Goal: Information Seeking & Learning: Find specific page/section

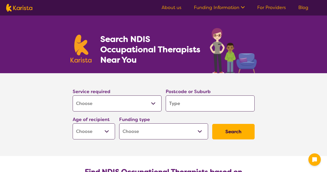
select select "[MEDICAL_DATA]"
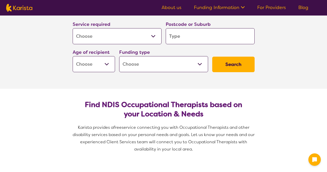
click at [201, 31] on input "search" at bounding box center [210, 36] width 89 height 16
type input "E"
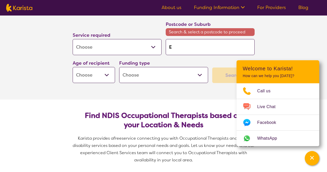
type input "Ed"
type input "[PERSON_NAME]"
type input "Edwa"
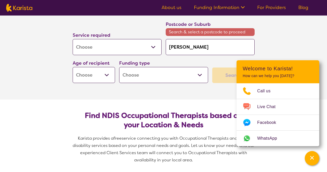
type input "Edwa"
type input "Edwar"
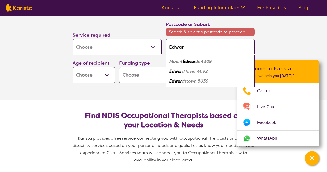
type input "[PERSON_NAME]"
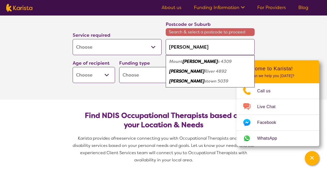
click at [205, 81] on em "stown 5039" at bounding box center [217, 80] width 24 height 5
type input "5039"
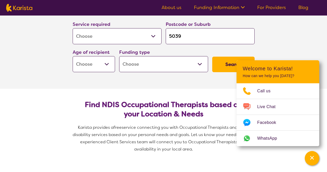
click at [176, 59] on select "Home Care Package (HCP) National Disability Insurance Scheme (NDIS) I don't know" at bounding box center [163, 64] width 89 height 16
select select "NDIS"
click at [119, 56] on select "Home Care Package (HCP) National Disability Insurance Scheme (NDIS) I don't know" at bounding box center [163, 64] width 89 height 16
select select "NDIS"
click at [99, 66] on select "Early Childhood - 0 to 9 Child - 10 to 11 Adolescent - 12 to 17 Adult - 18 to 6…" at bounding box center [94, 64] width 42 height 16
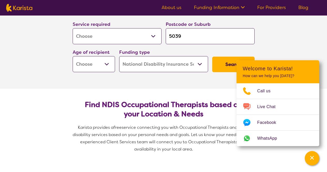
select select "EC"
click at [73, 56] on select "Early Childhood - 0 to 9 Child - 10 to 11 Adolescent - 12 to 17 Adult - 18 to 6…" at bounding box center [94, 64] width 42 height 16
select select "EC"
click at [220, 66] on button "Search" at bounding box center [233, 65] width 42 height 16
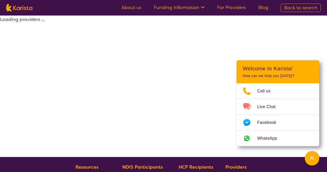
select select "by_score"
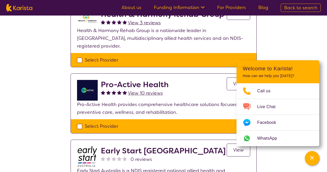
scroll to position [26, 0]
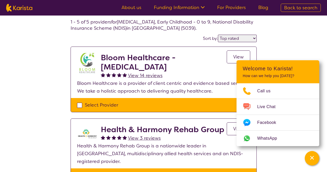
select select "[MEDICAL_DATA]"
select select "EC"
select select "NDIS"
select select "[MEDICAL_DATA]"
select select "EC"
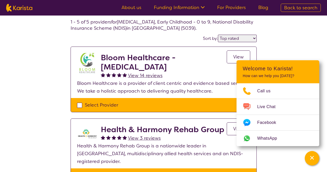
select select "NDIS"
